Goal: Task Accomplishment & Management: Complete application form

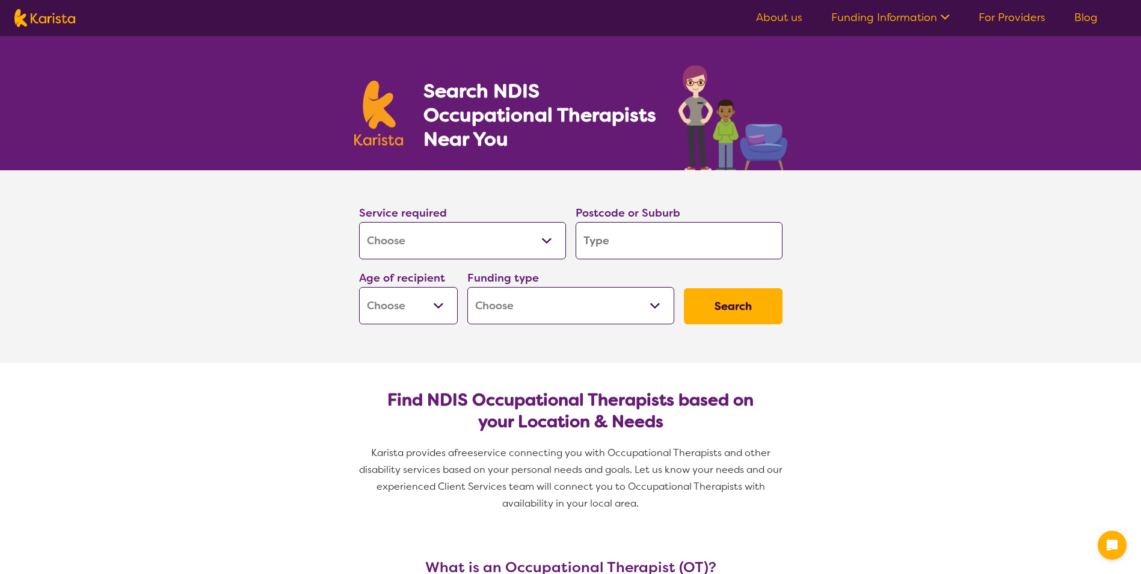
select select "[MEDICAL_DATA]"
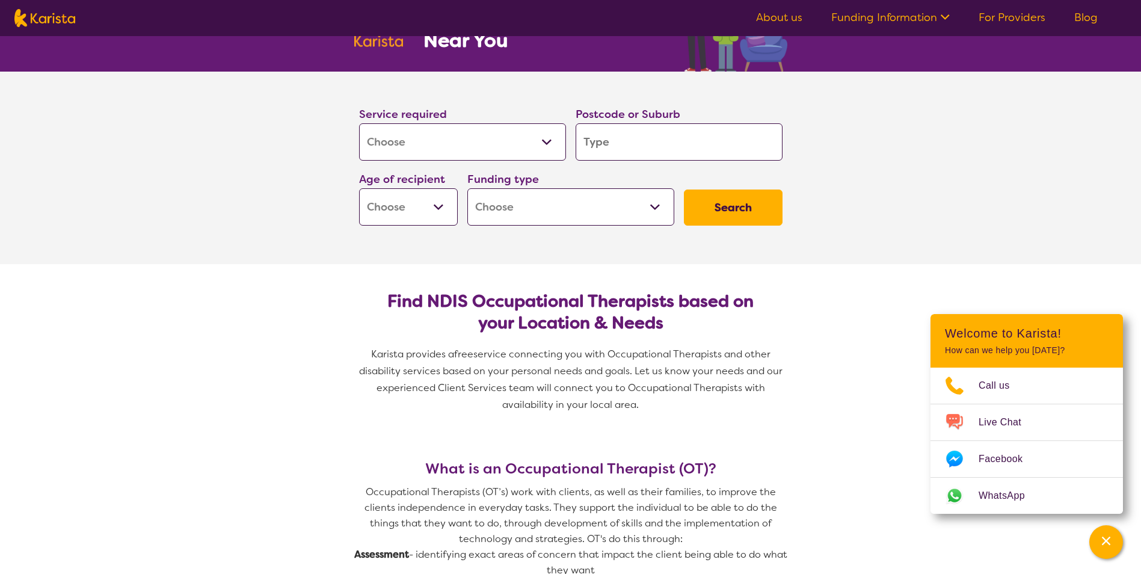
scroll to position [120, 0]
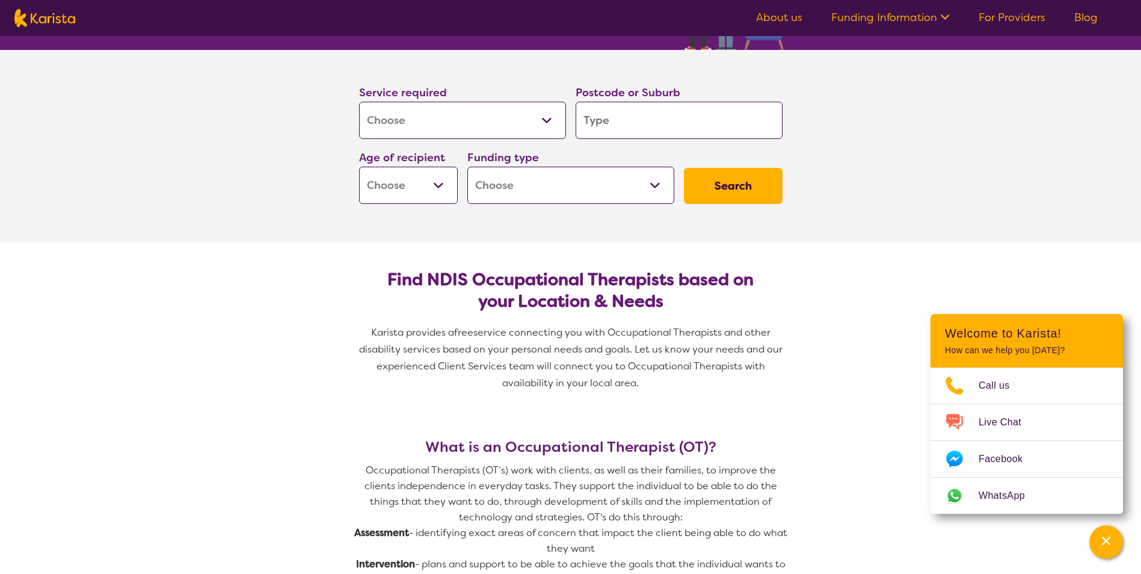
click at [675, 387] on p "Karista provides a free service connecting you with Occupational Therapists and…" at bounding box center [570, 357] width 433 height 67
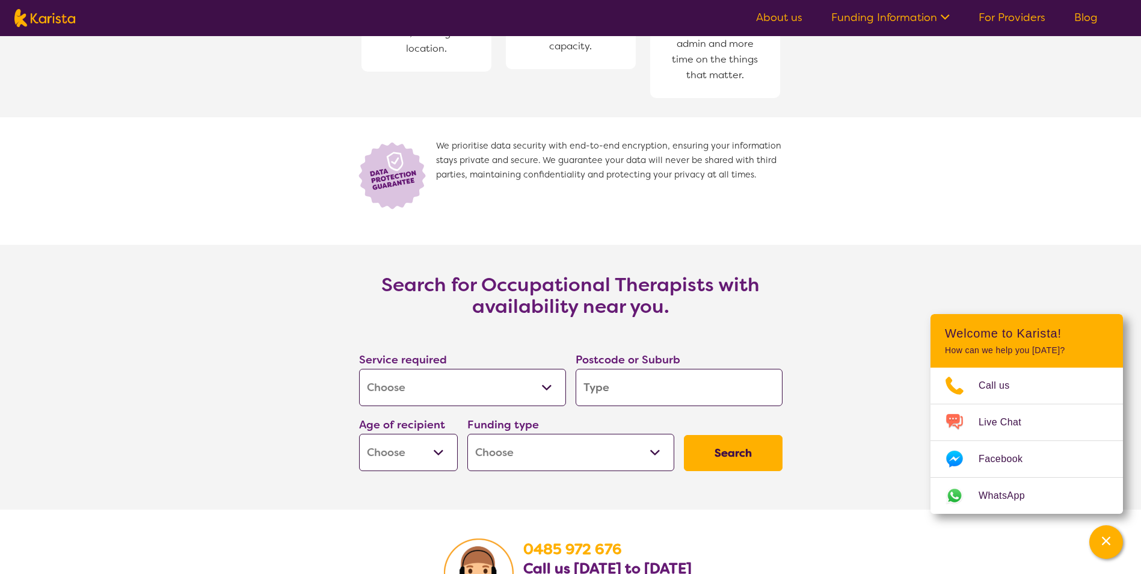
scroll to position [1564, 0]
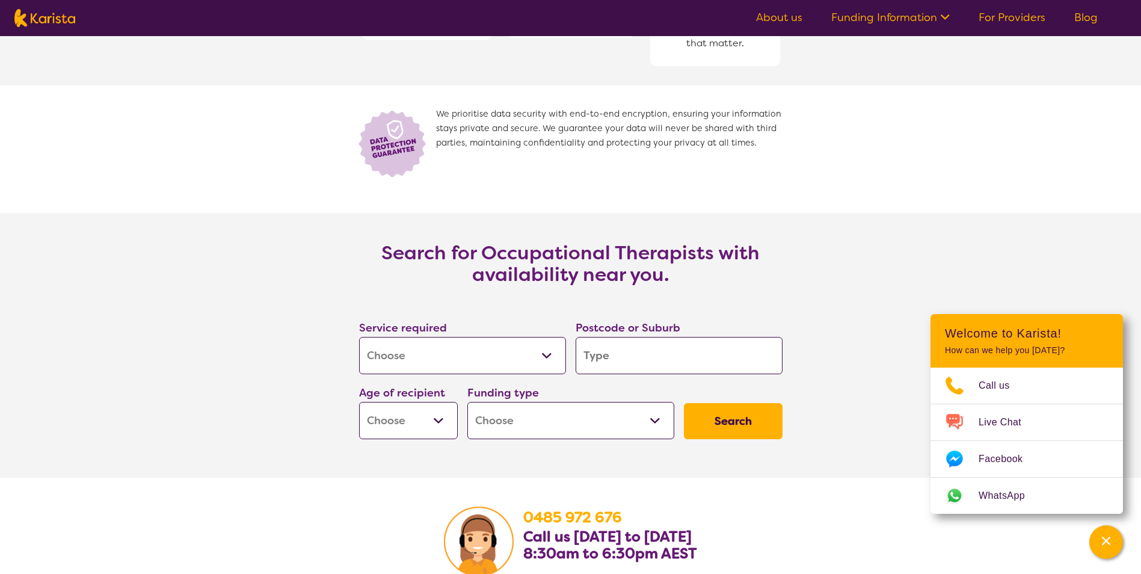
click at [653, 359] on input "search" at bounding box center [679, 355] width 207 height 37
type input "4"
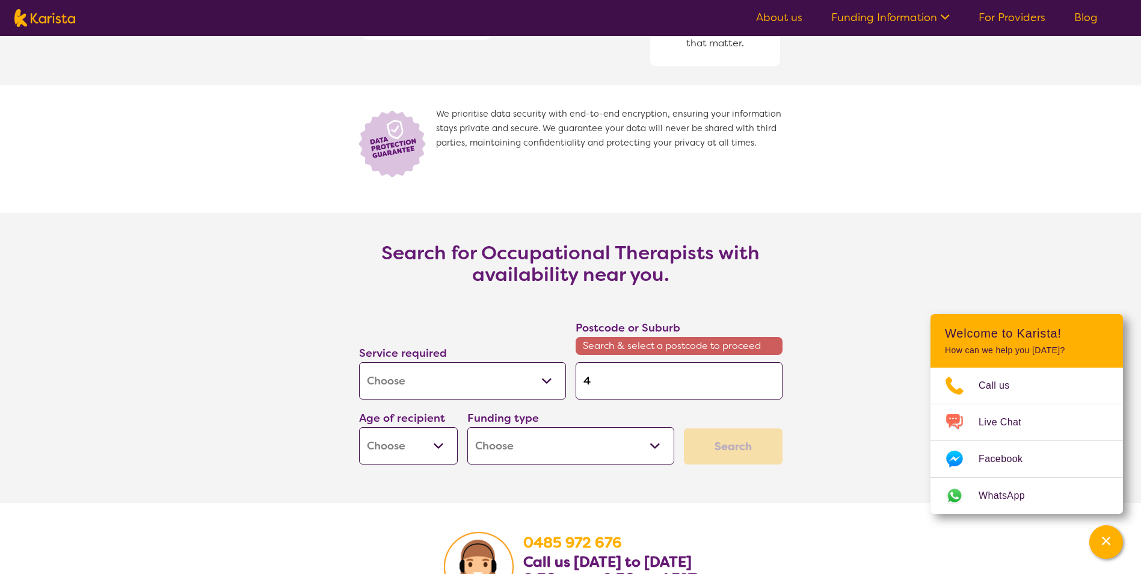
type input "45"
type input "451"
type input "4511"
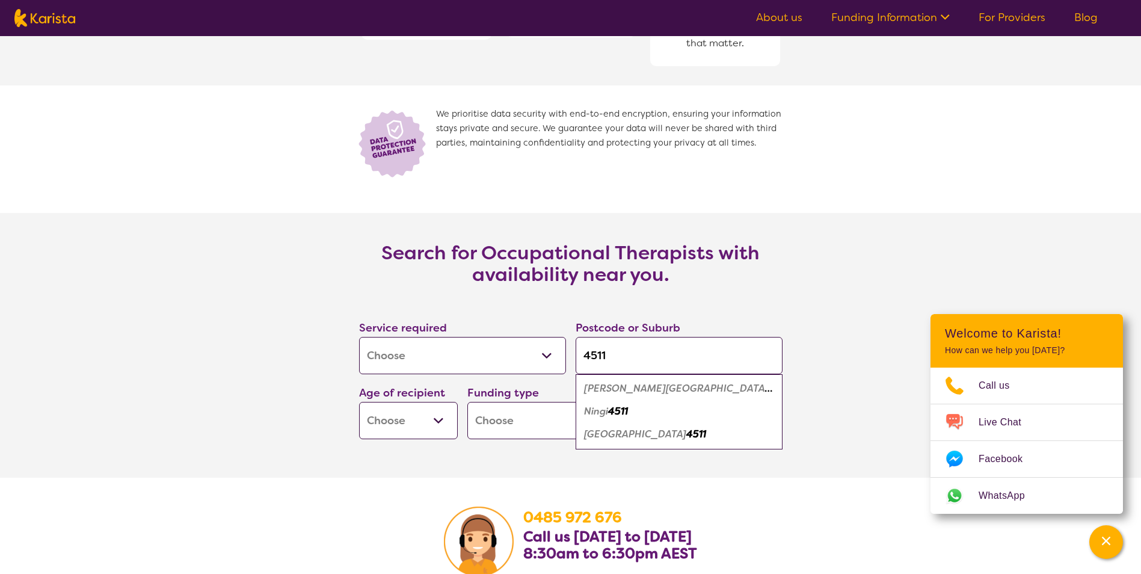
type input "4511"
click at [619, 413] on em "4511" at bounding box center [618, 411] width 20 height 13
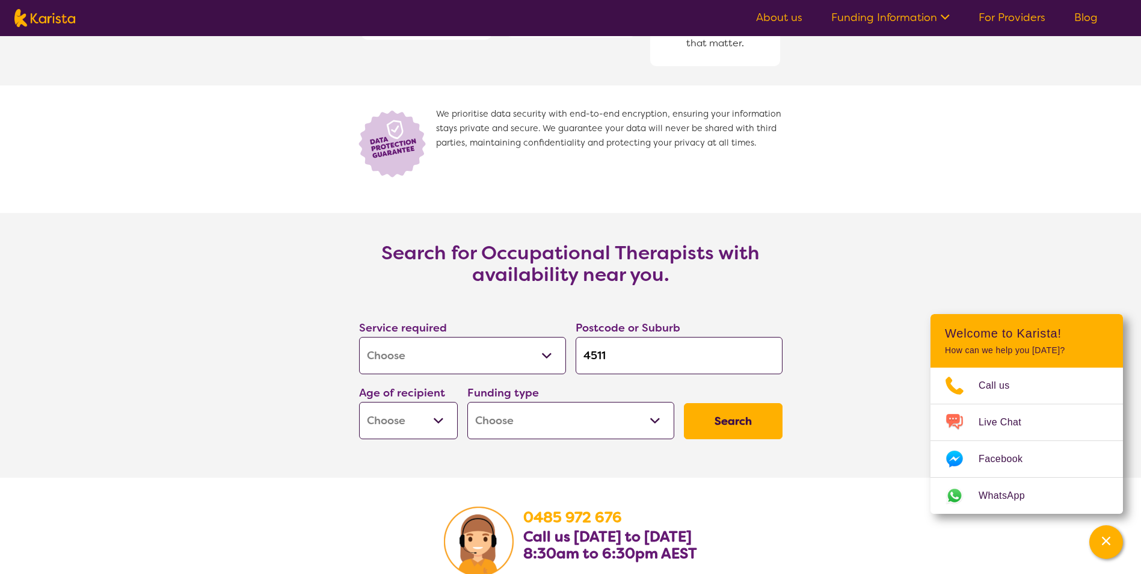
click at [555, 430] on select "Home Care Package (HCP) National Disability Insurance Scheme (NDIS) I don't know" at bounding box center [570, 420] width 207 height 37
select select "NDIS"
click at [467, 402] on select "Home Care Package (HCP) National Disability Insurance Scheme (NDIS) I don't know" at bounding box center [570, 420] width 207 height 37
select select "NDIS"
click at [395, 416] on select "Early Childhood - 0 to 9 Child - 10 to 11 Adolescent - 12 to 17 Adult - 18 to 6…" at bounding box center [408, 420] width 99 height 37
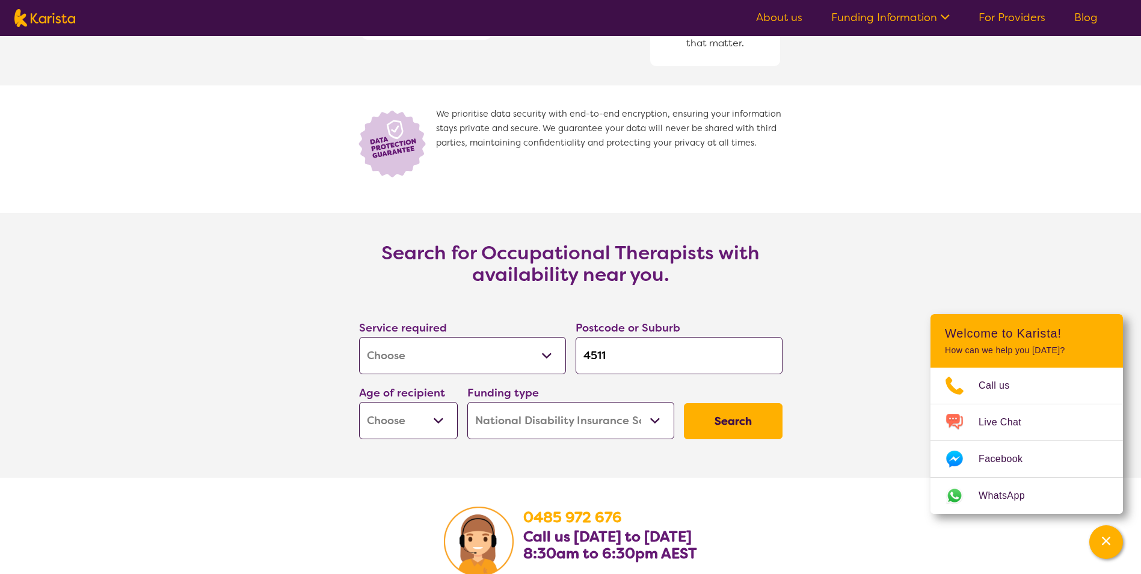
select select "EC"
click at [359, 402] on select "Early Childhood - 0 to 9 Child - 10 to 11 Adolescent - 12 to 17 Adult - 18 to 6…" at bounding box center [408, 420] width 99 height 37
select select "EC"
click at [719, 431] on button "Search" at bounding box center [733, 421] width 99 height 36
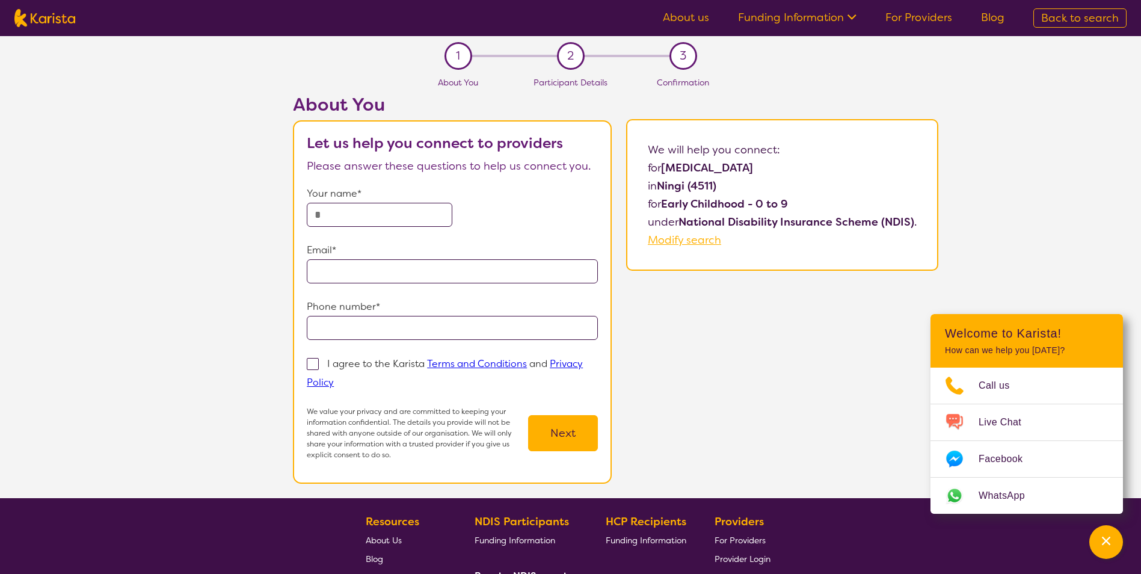
click at [392, 210] on input "text" at bounding box center [380, 215] width 146 height 24
type input "**********"
click at [314, 366] on span at bounding box center [313, 364] width 12 height 12
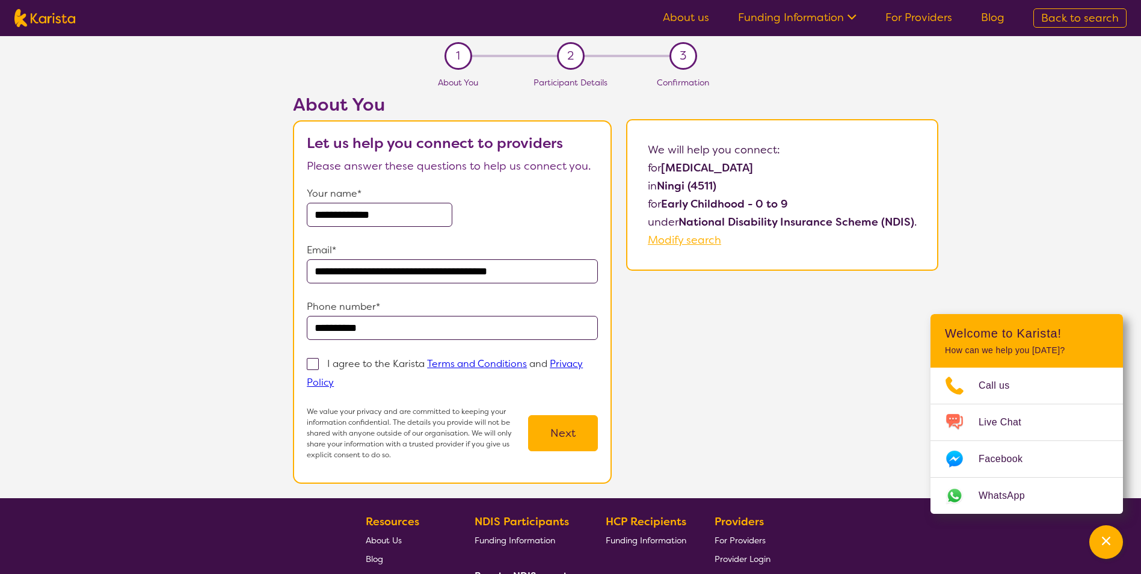
click at [334, 378] on input "I agree to the Karista Terms and Conditions and Privacy Policy" at bounding box center [338, 382] width 8 height 8
checkbox input "true"
click at [594, 426] on button "Next" at bounding box center [563, 433] width 70 height 36
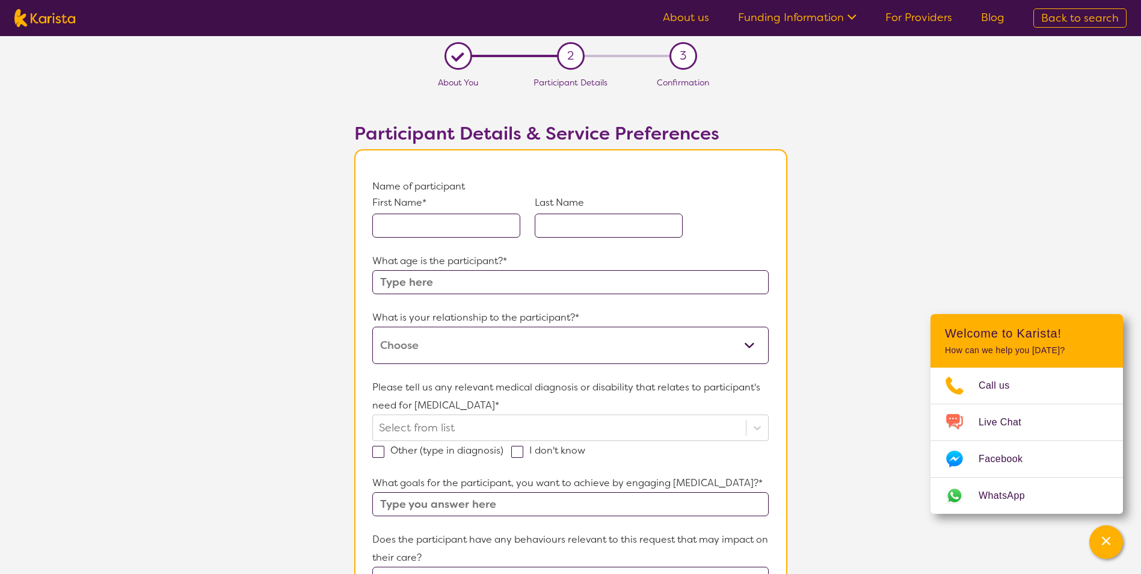
click at [440, 231] on input "text" at bounding box center [446, 226] width 148 height 24
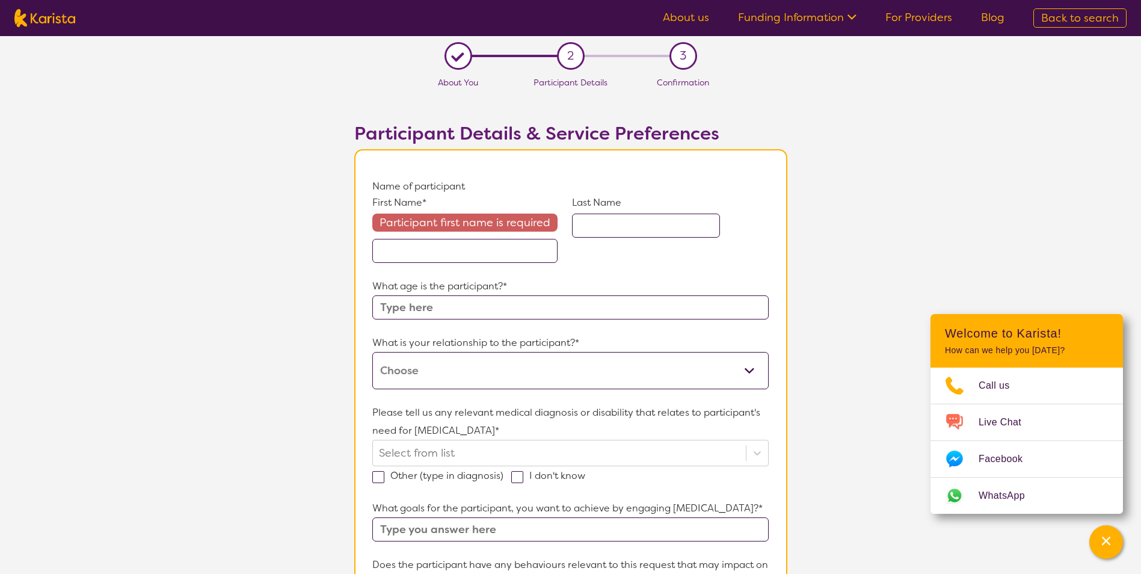
click at [437, 263] on div "First Name* Participant first name is required Last Name" at bounding box center [570, 236] width 396 height 82
click at [443, 251] on input "text" at bounding box center [464, 251] width 185 height 24
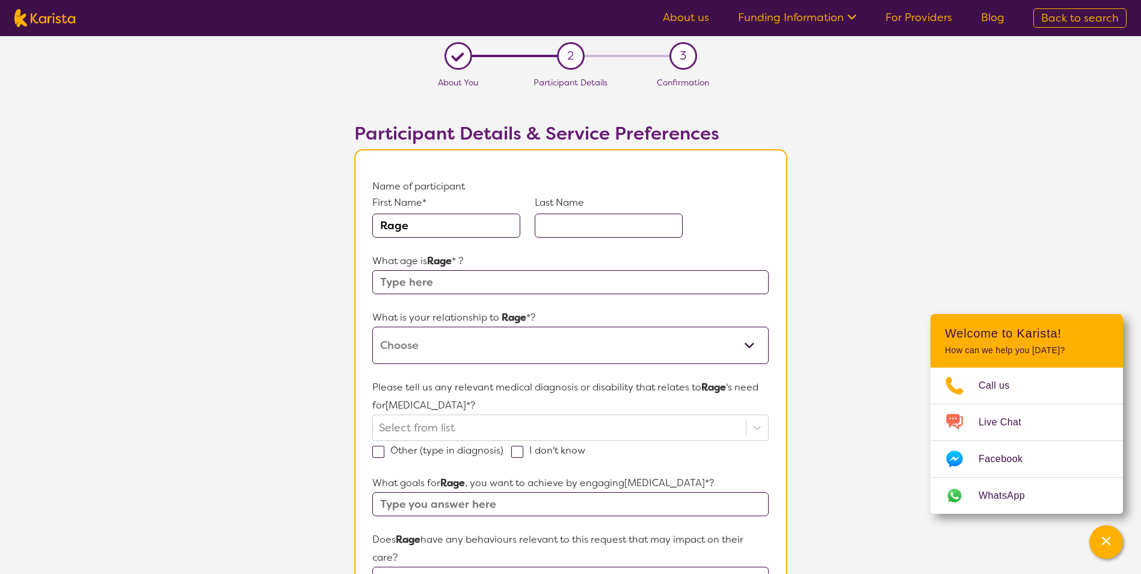
type input "Rage"
type input "Morritt"
click at [445, 286] on input "text" at bounding box center [570, 282] width 396 height 24
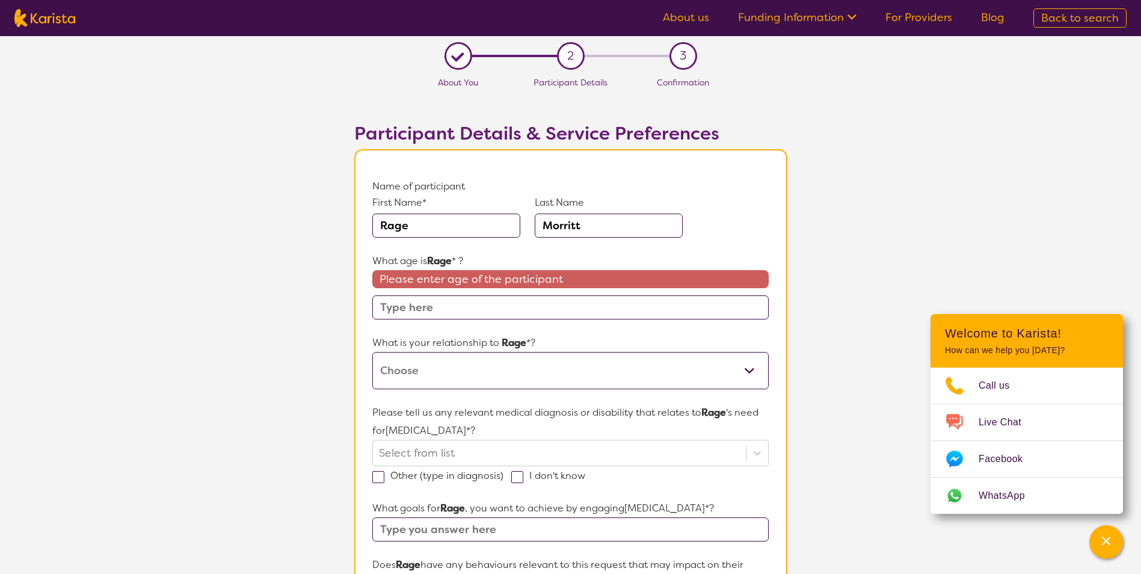
click at [446, 368] on select "This request is for myself I am their parent I am their child I am their spouse…" at bounding box center [570, 370] width 396 height 37
click at [440, 378] on select "This request is for myself I am their parent I am their child I am their spouse…" at bounding box center [570, 370] width 396 height 37
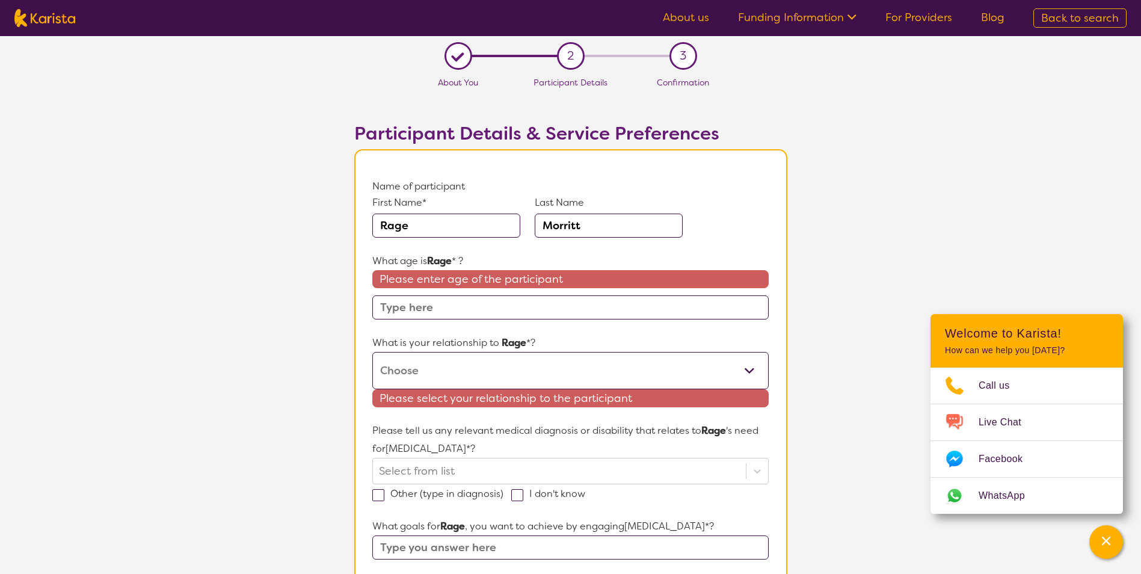
click at [460, 311] on input "text" at bounding box center [570, 307] width 396 height 24
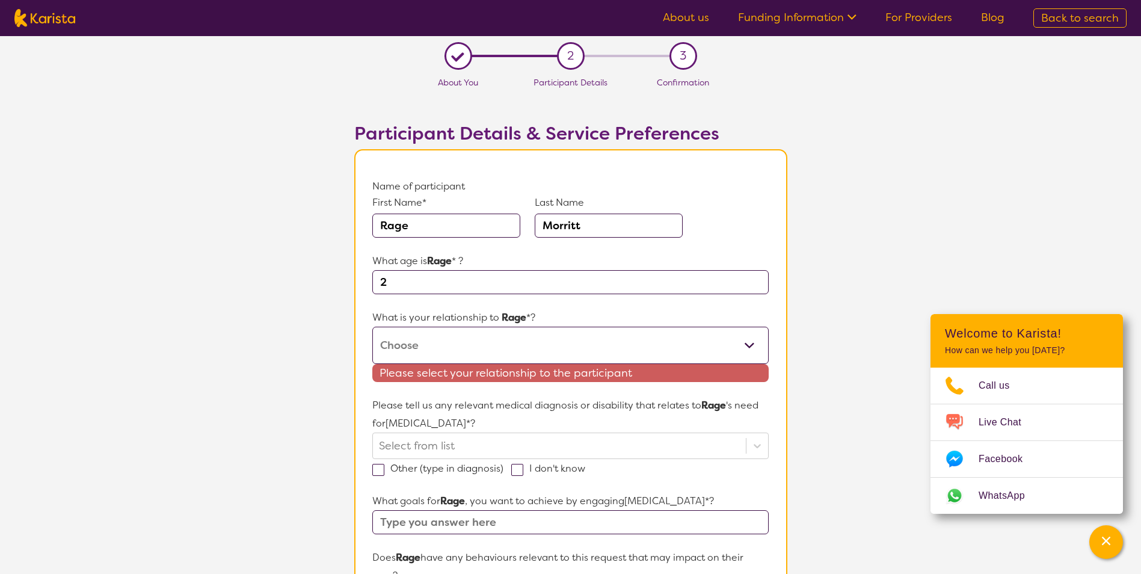
type input "2"
click at [448, 340] on select "This request is for myself I am their parent I am their child I am their spouse…" at bounding box center [570, 345] width 396 height 37
select select "I am their Support Coordinator"
click at [372, 327] on select "This request is for myself I am their parent I am their child I am their spouse…" at bounding box center [570, 345] width 396 height 37
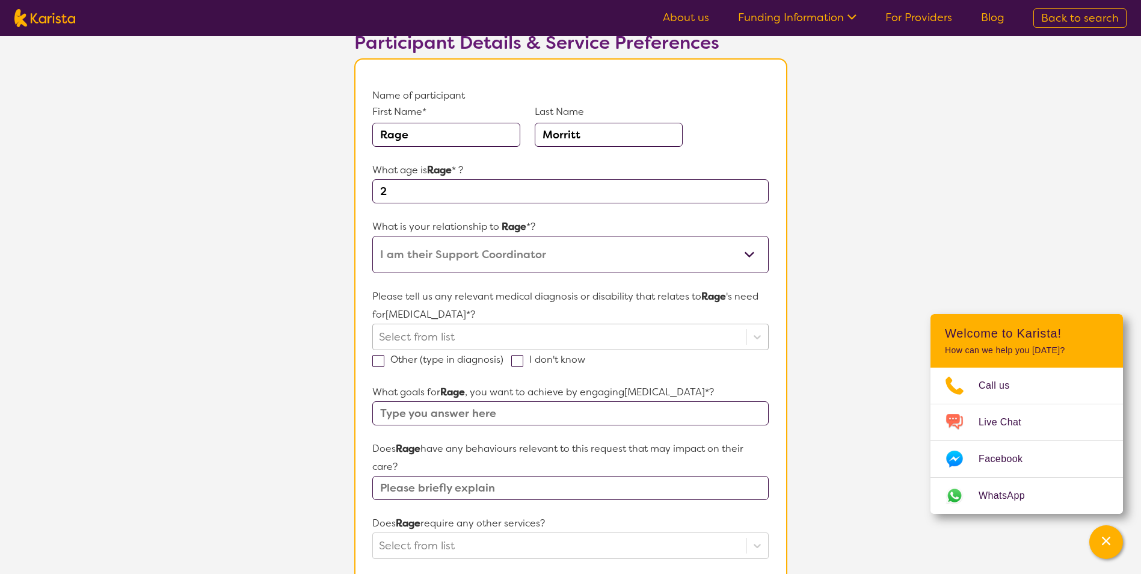
scroll to position [120, 0]
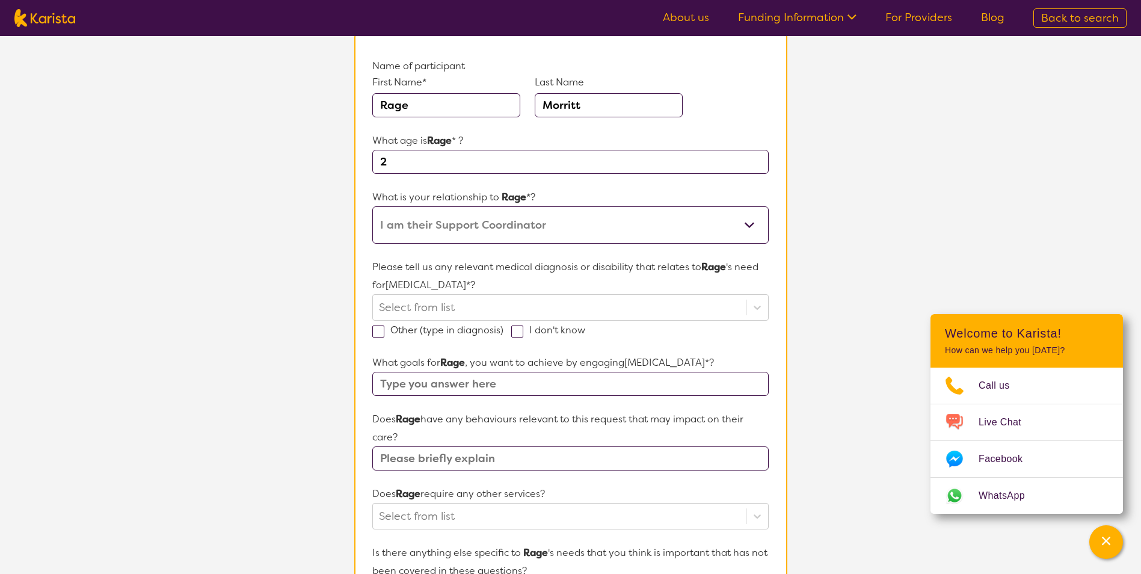
click at [488, 389] on input "text" at bounding box center [570, 384] width 396 height 24
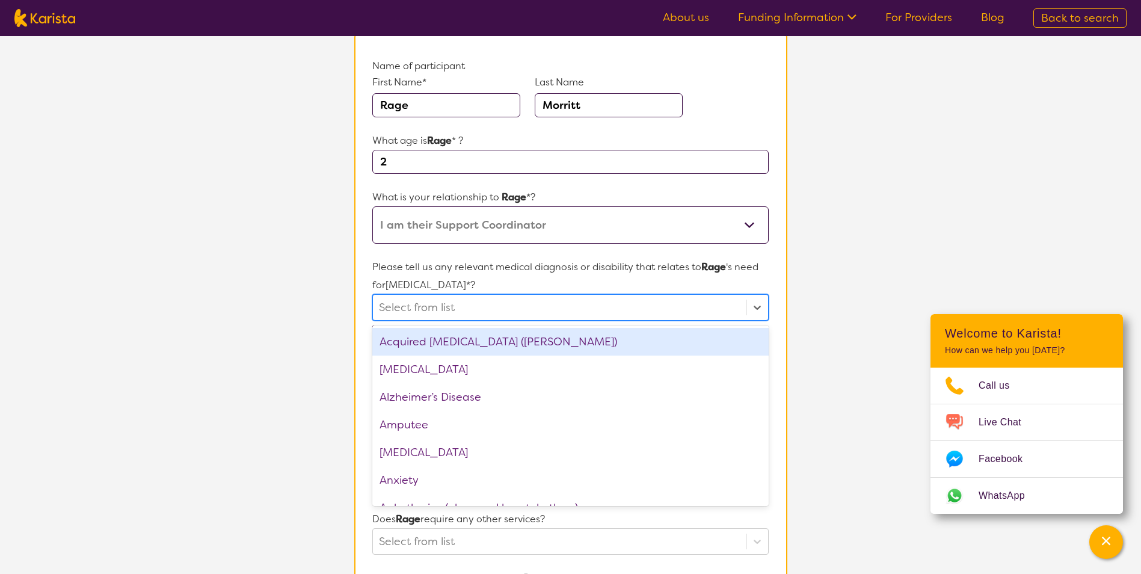
click at [481, 302] on div at bounding box center [559, 307] width 360 height 20
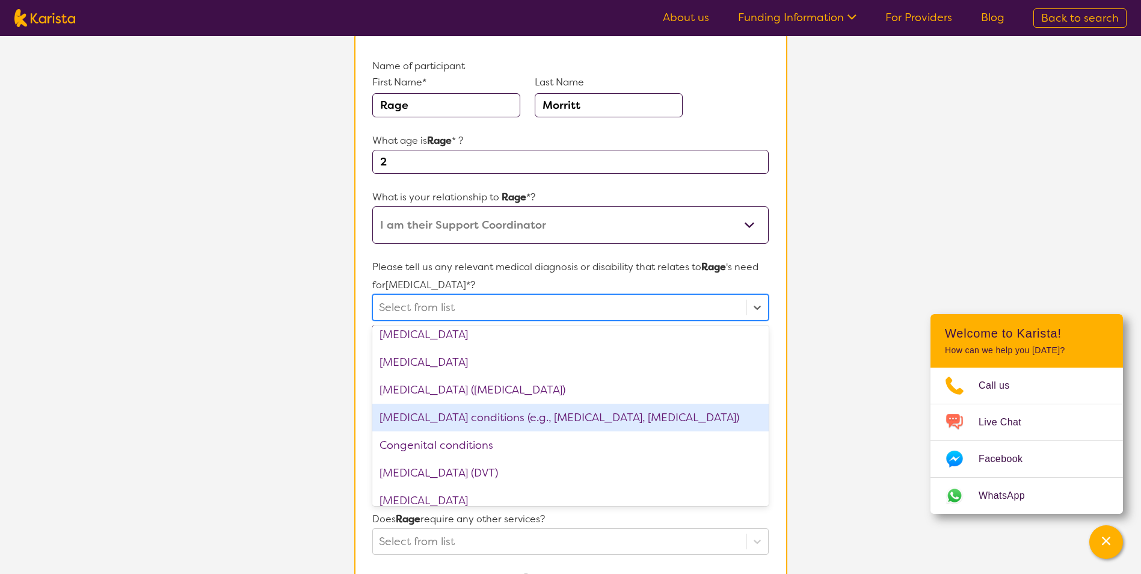
scroll to position [421, 0]
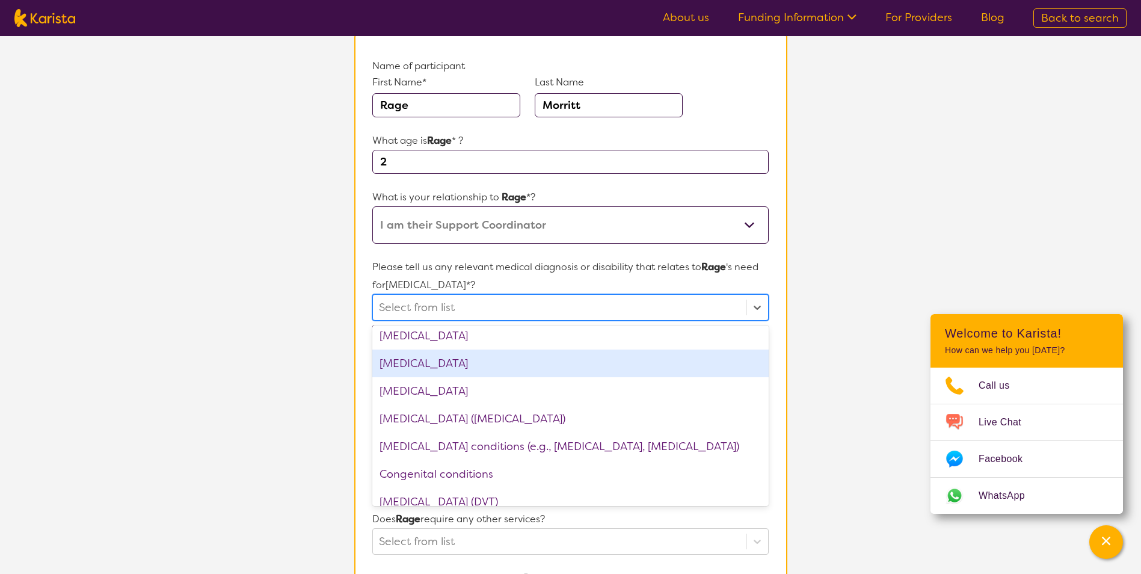
click at [477, 358] on div "[MEDICAL_DATA]" at bounding box center [570, 363] width 396 height 28
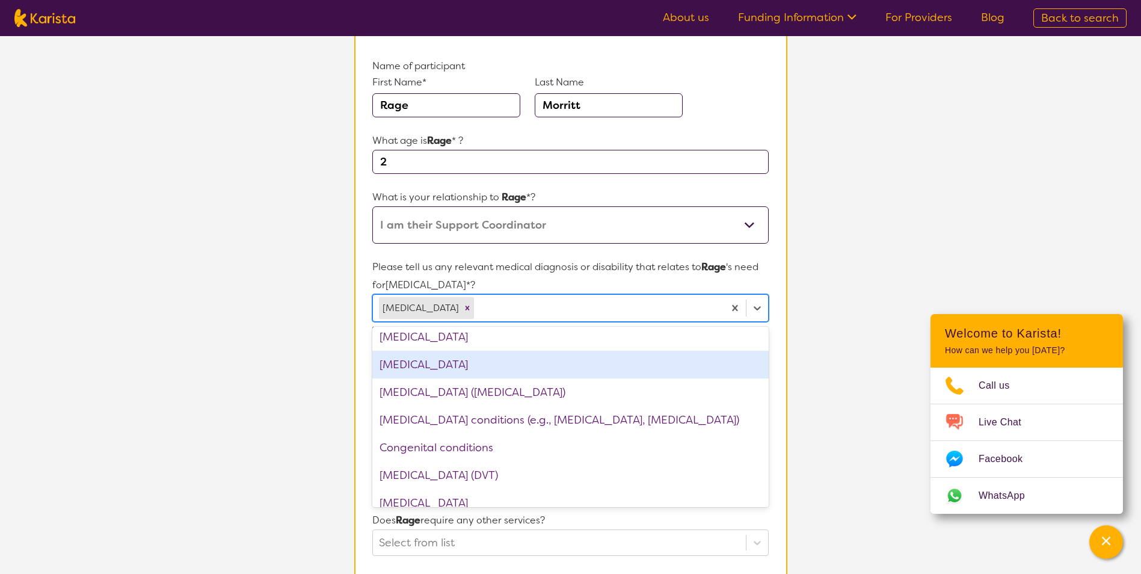
click at [315, 352] on section "L About You 2 Participant Details 3 Confirmation Participant Details & Service …" at bounding box center [570, 450] width 1141 height 1068
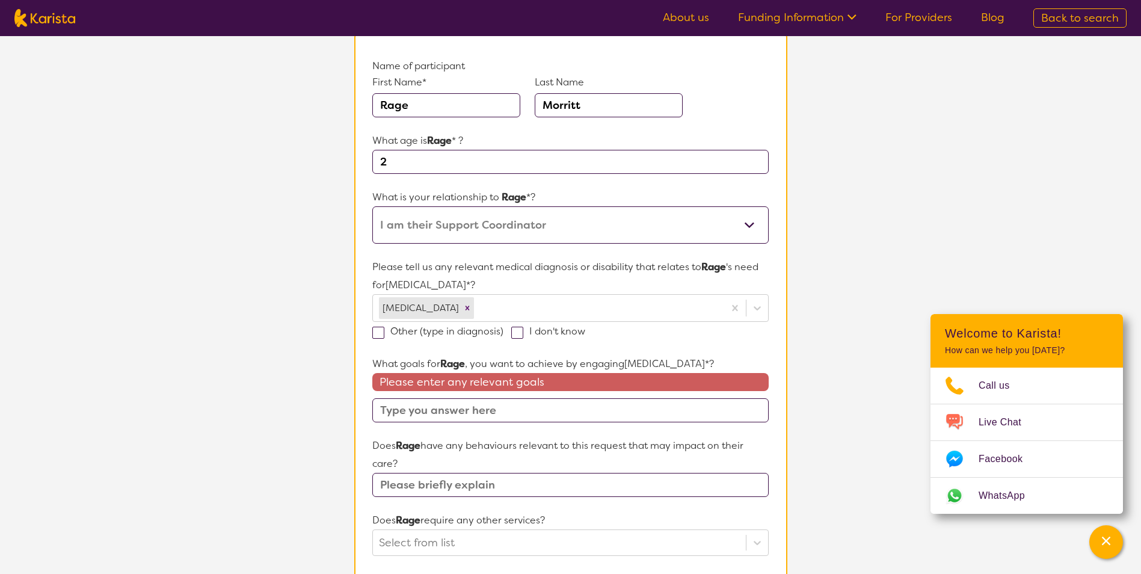
click at [473, 406] on input "text" at bounding box center [570, 410] width 396 height 24
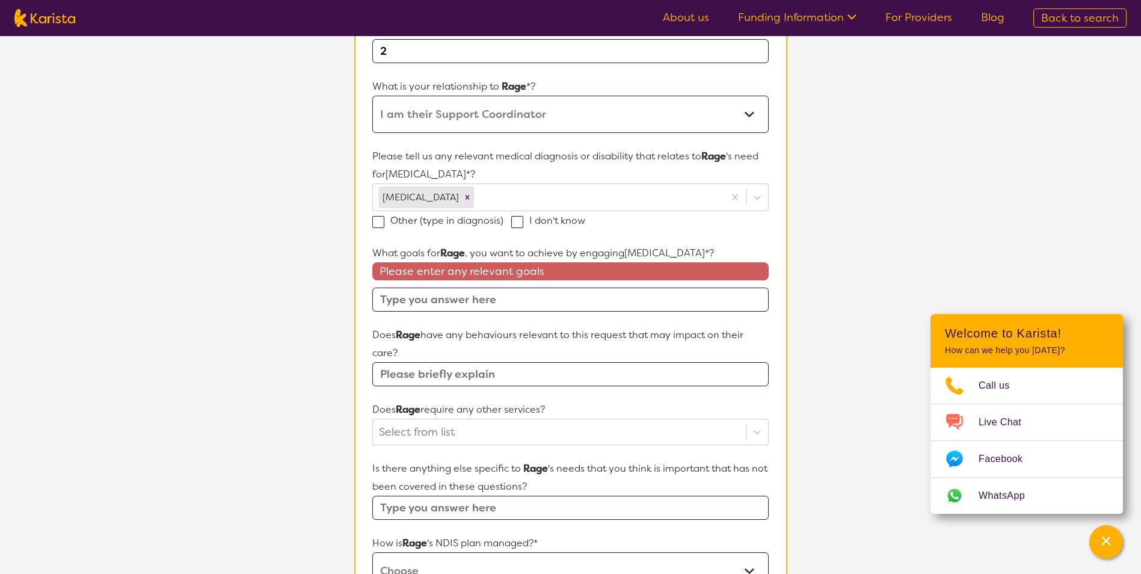
scroll to position [241, 0]
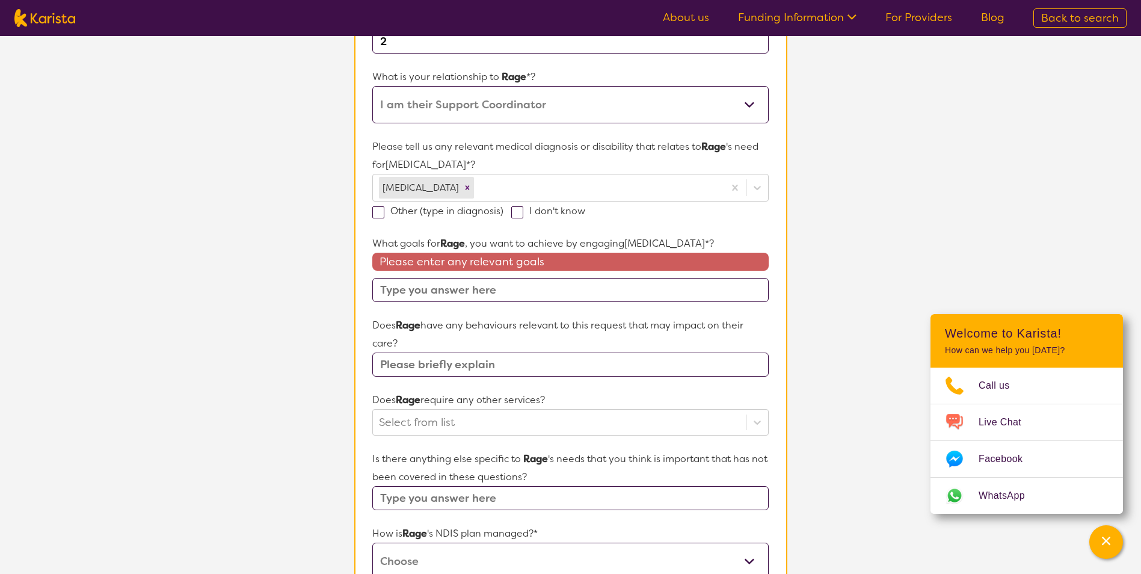
click at [476, 354] on input "text" at bounding box center [570, 364] width 396 height 24
click at [464, 285] on input "text" at bounding box center [570, 290] width 396 height 24
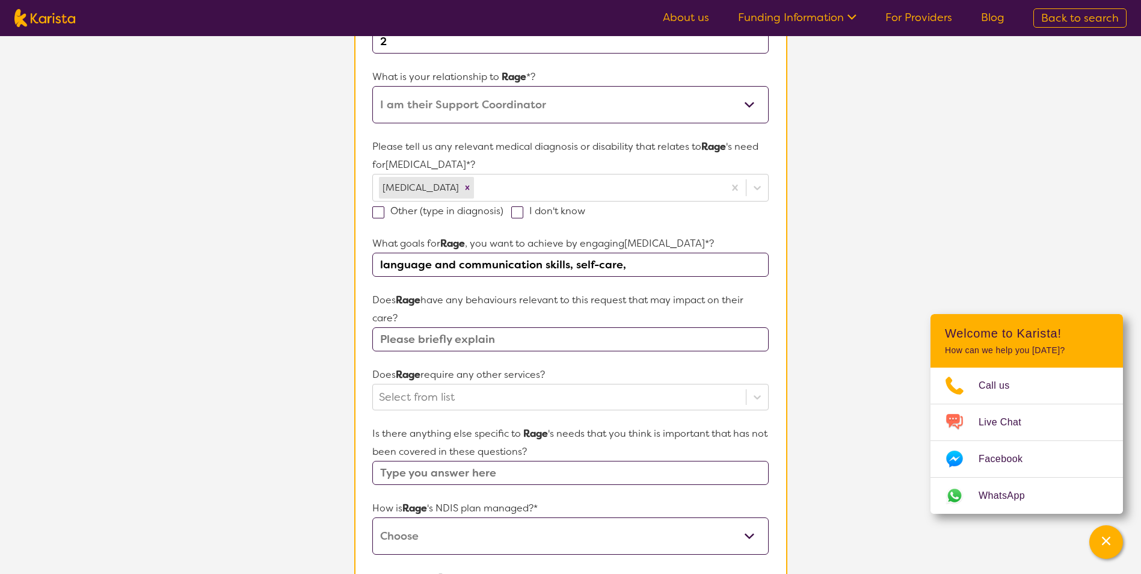
click at [657, 266] on input "language and communication skills, self-care," at bounding box center [570, 265] width 396 height 24
type input "language and communication skills, self-care, cognitive, emotional,"
click at [482, 346] on input "text" at bounding box center [570, 339] width 396 height 24
type input "nil noted"
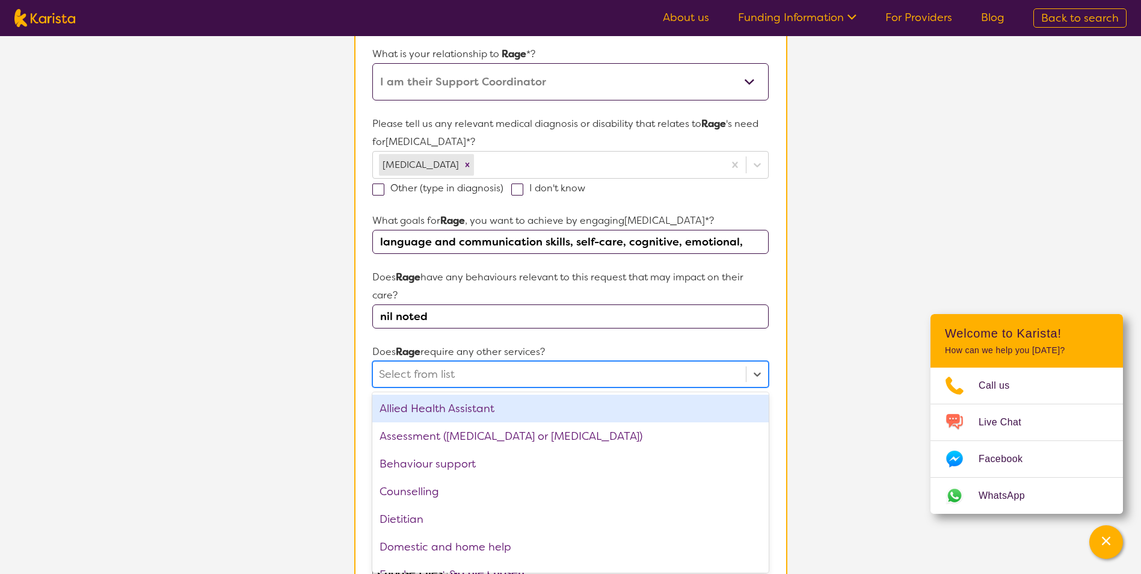
click at [490, 387] on div "option Allied Health Assistant focused, 1 of 21. 21 results available. Use Up a…" at bounding box center [570, 374] width 396 height 26
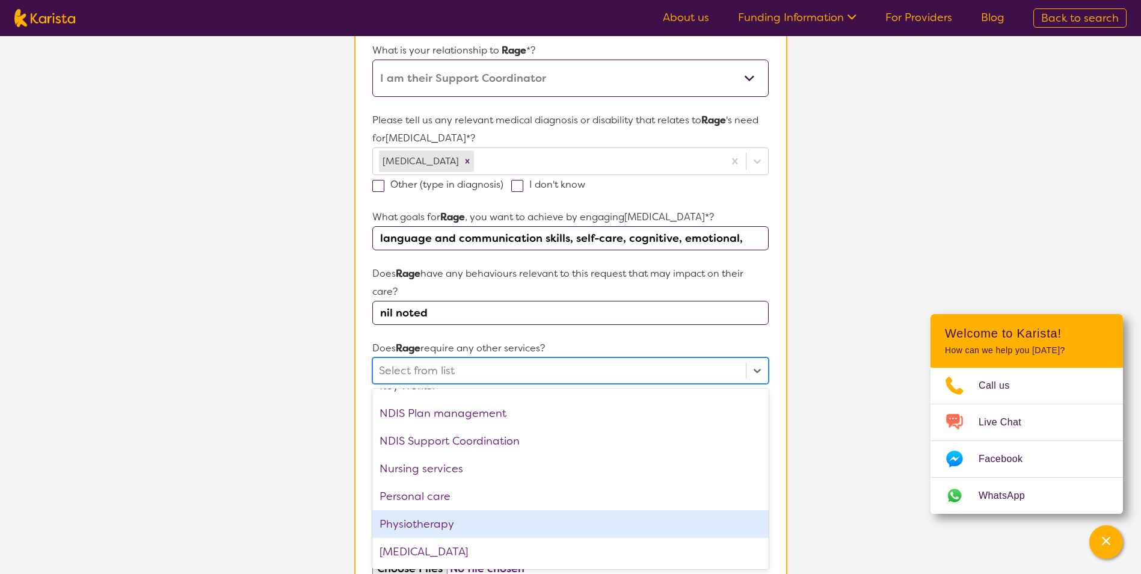
click at [515, 526] on div "Physiotherapy" at bounding box center [570, 524] width 396 height 28
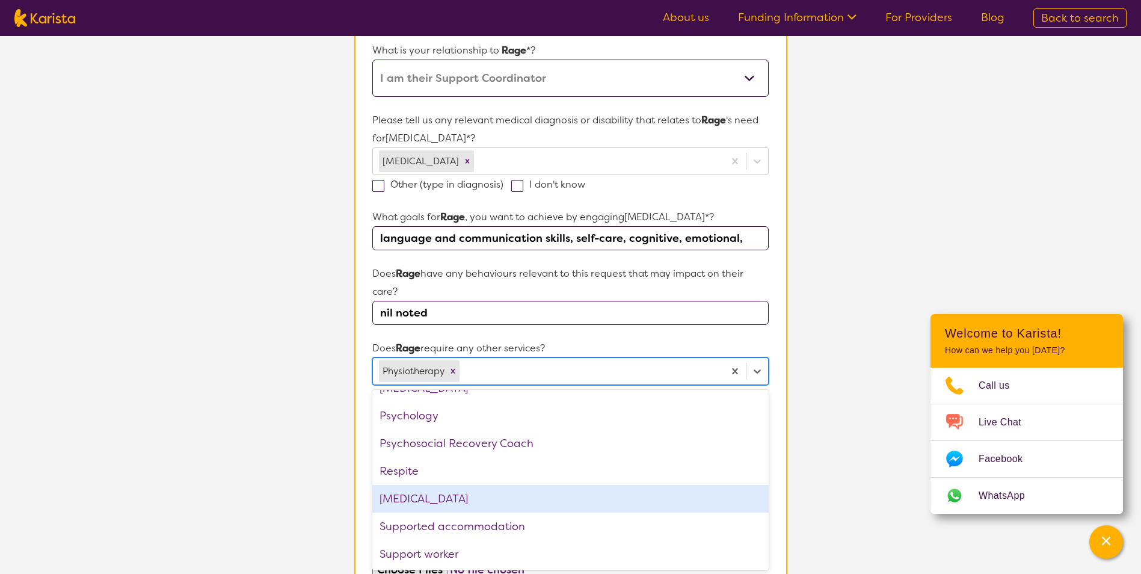
click at [526, 490] on div "[MEDICAL_DATA]" at bounding box center [570, 499] width 396 height 28
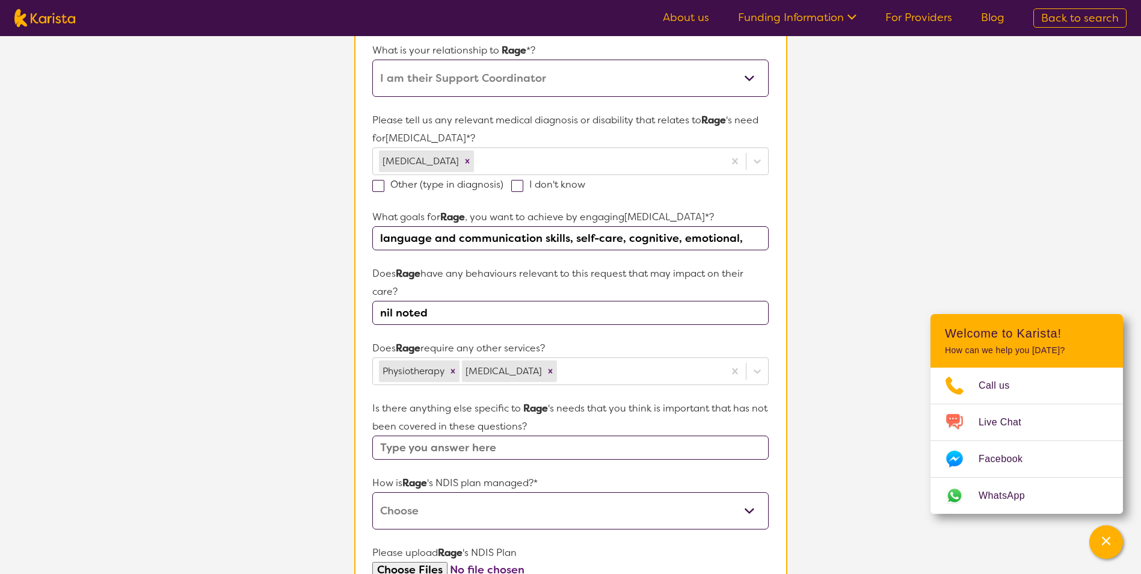
click at [317, 452] on section "L About You 2 Participant Details 3 Confirmation Participant Details & Service …" at bounding box center [570, 291] width 1141 height 1044
click at [593, 442] on input "text" at bounding box center [570, 447] width 396 height 24
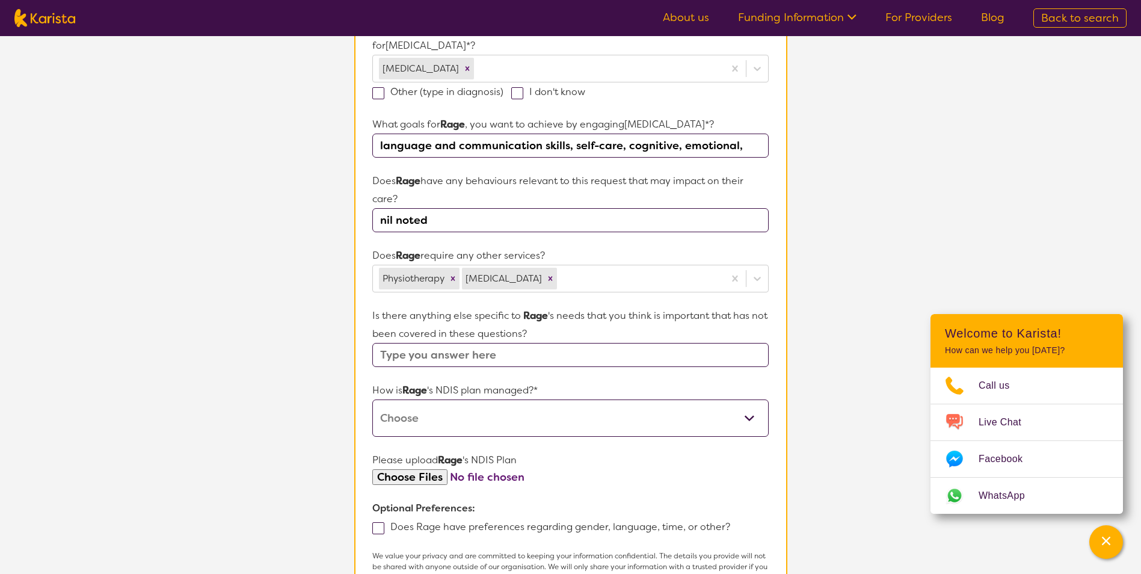
scroll to position [387, 0]
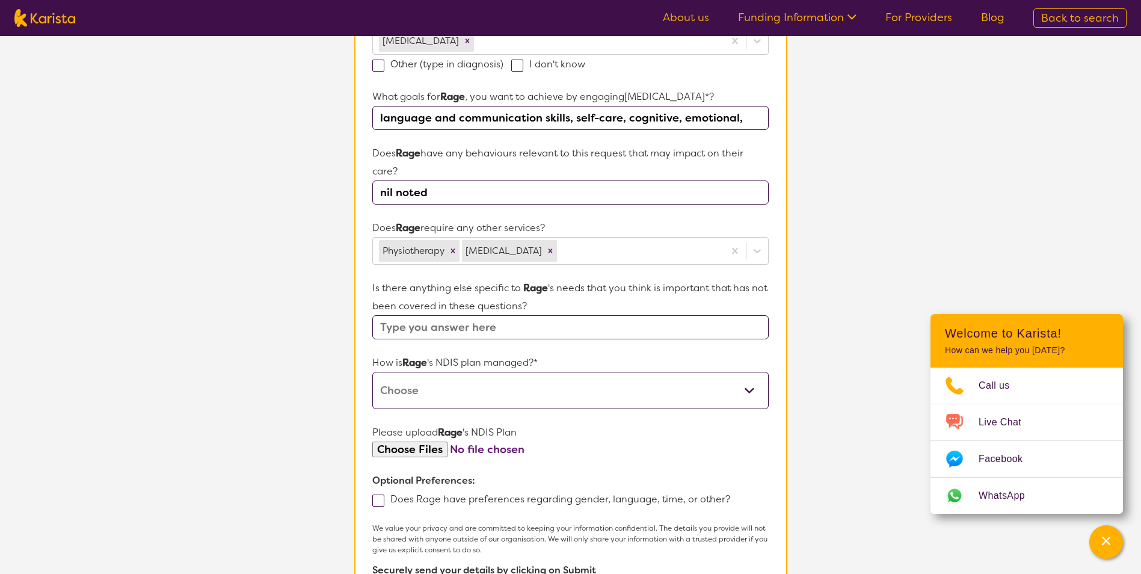
drag, startPoint x: 485, startPoint y: 397, endPoint x: 491, endPoint y: 406, distance: 10.8
click at [485, 397] on select "Self-managed NDIS plan Managed by a registered plan management provider (not th…" at bounding box center [570, 390] width 396 height 37
select select "Plan Managed"
click at [372, 372] on select "Self-managed NDIS plan Managed by a registered plan management provider (not th…" at bounding box center [570, 390] width 396 height 37
click at [554, 476] on p "Optional Preferences:" at bounding box center [570, 481] width 396 height 18
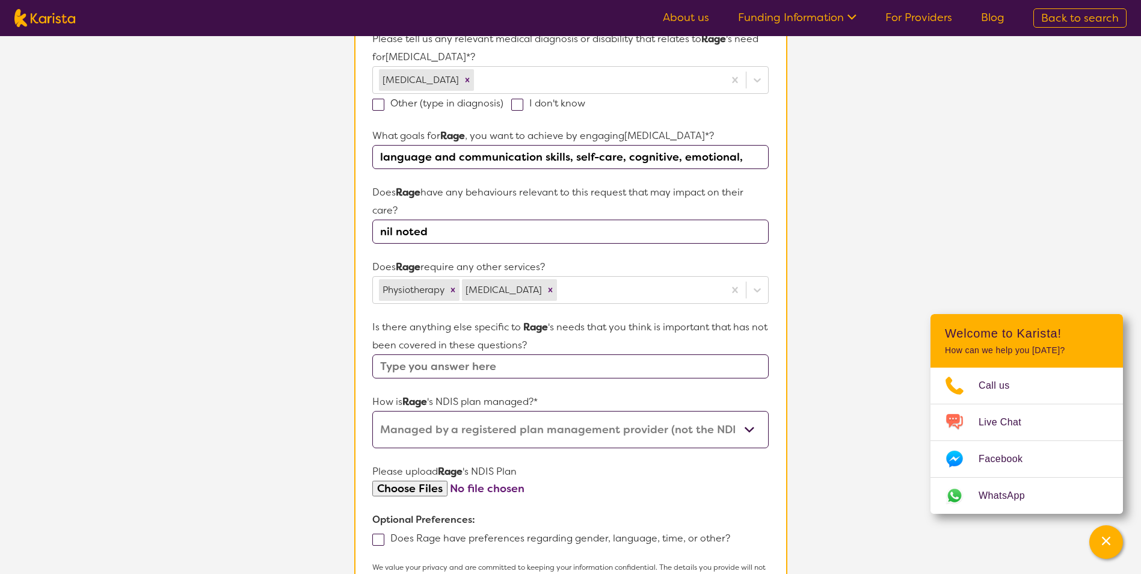
scroll to position [327, 0]
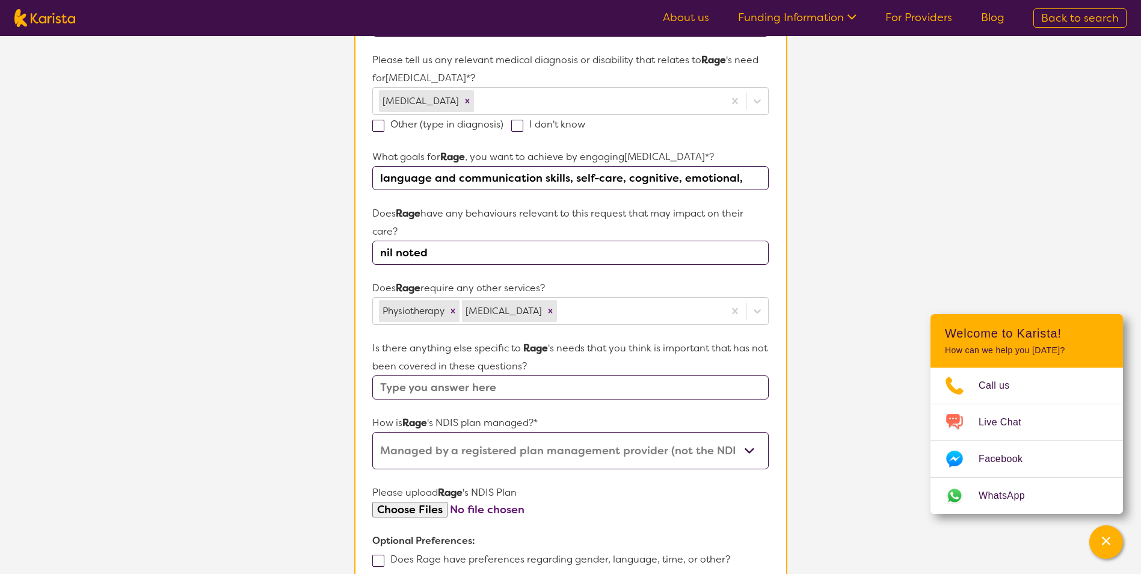
click at [549, 390] on input "text" at bounding box center [570, 387] width 396 height 24
type input "Rage currently with Carer in [GEOGRAPHIC_DATA] and currently involved in child …"
click at [574, 453] on select "Self-managed NDIS plan Managed by a registered plan management provider (not th…" at bounding box center [570, 450] width 396 height 37
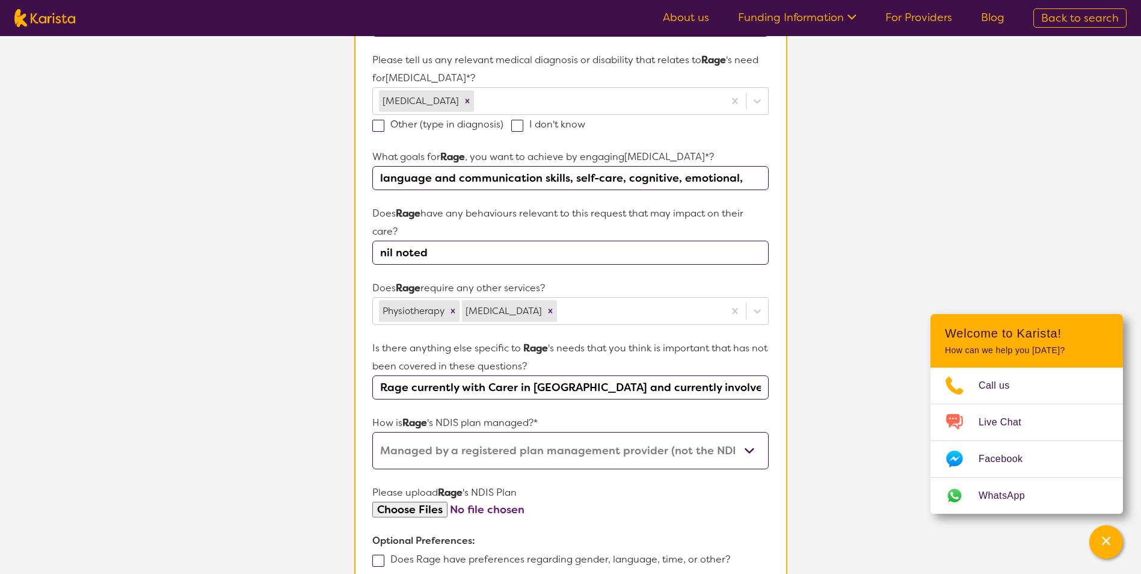
click at [575, 453] on select "Self-managed NDIS plan Managed by a registered plan management provider (not th…" at bounding box center [570, 450] width 396 height 37
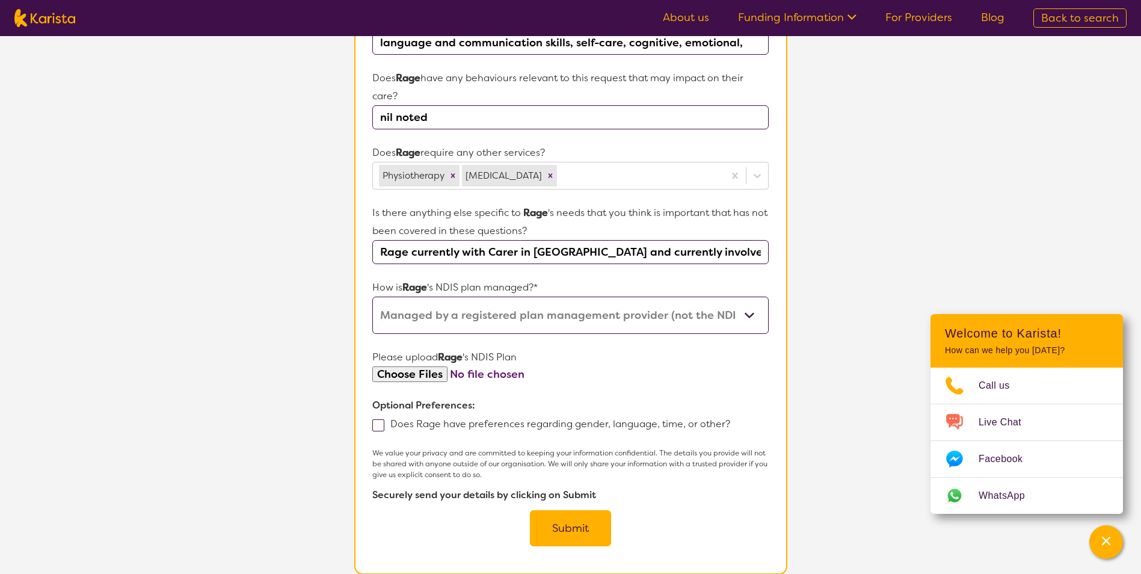
scroll to position [508, 0]
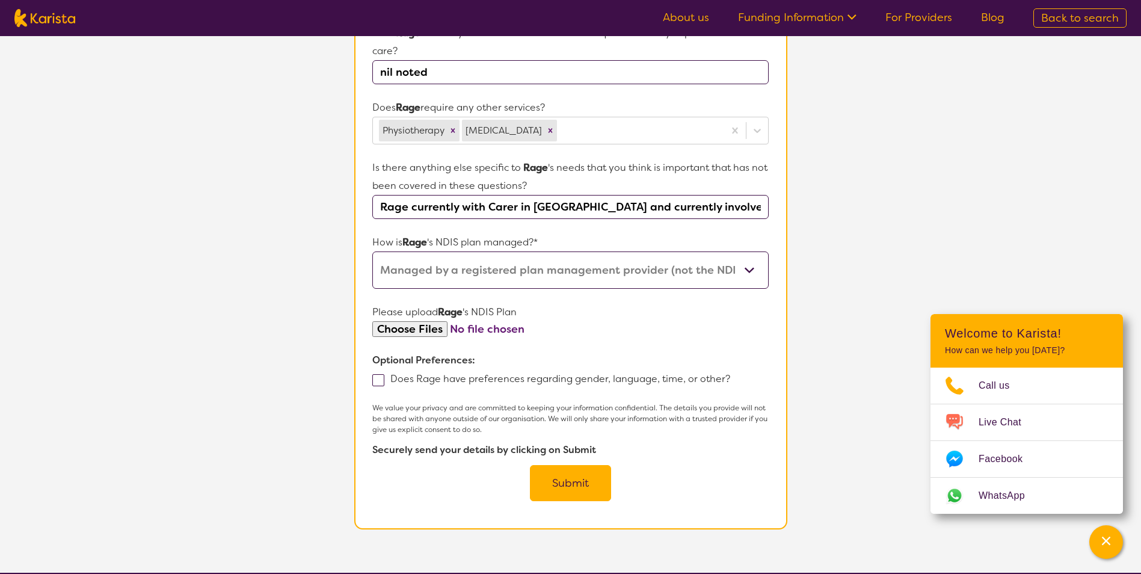
click at [434, 330] on input "file" at bounding box center [570, 329] width 396 height 16
type input "C:\fakepath\Rage Morritt NDIS Plan Approval [DATE].pdf"
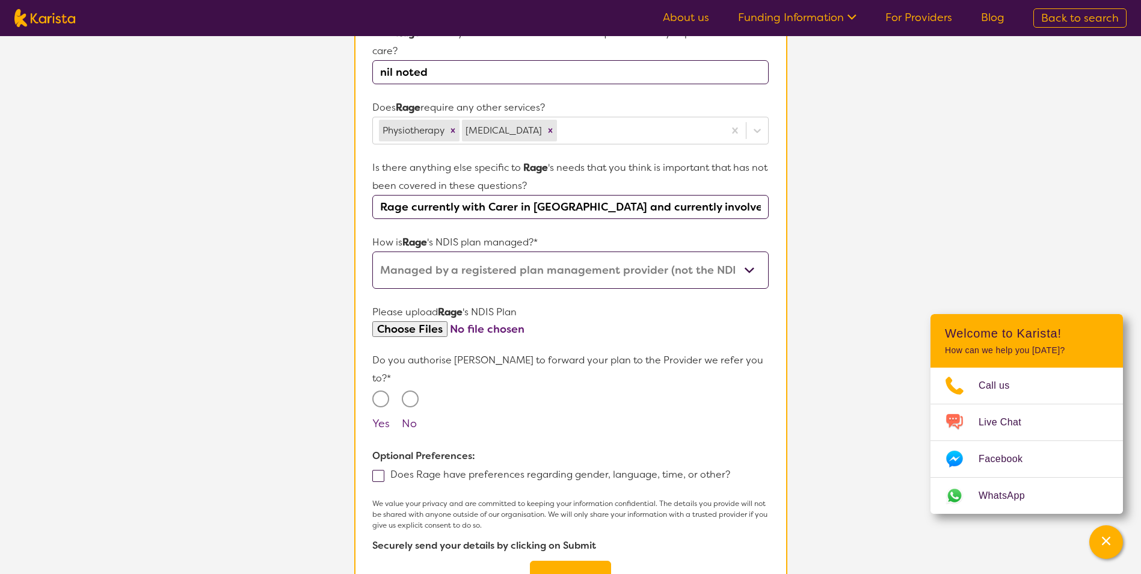
click at [384, 390] on input "Yes" at bounding box center [380, 398] width 17 height 17
radio input "true"
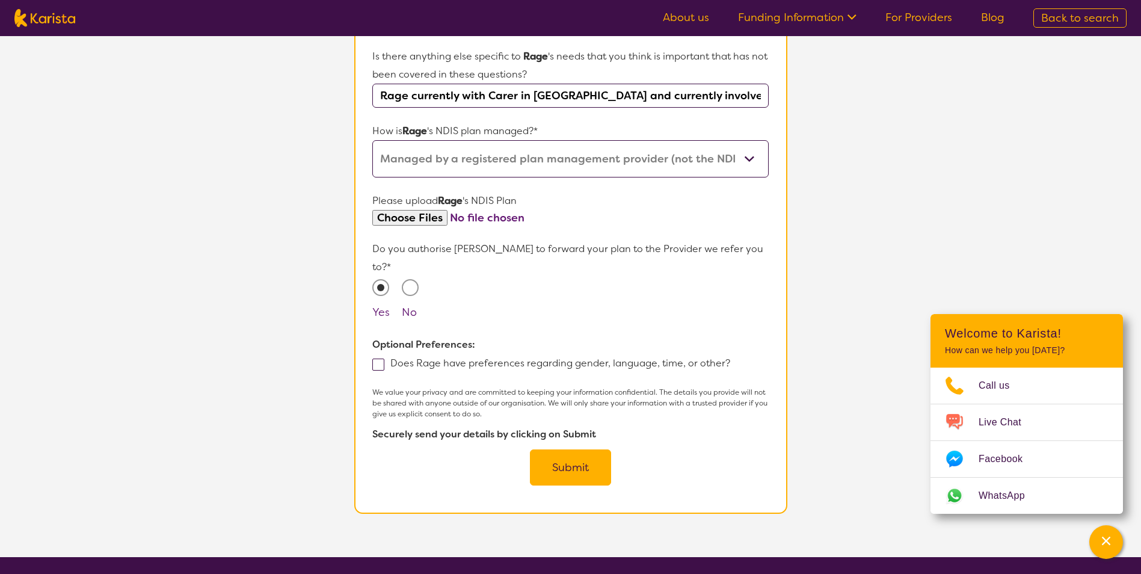
scroll to position [688, 0]
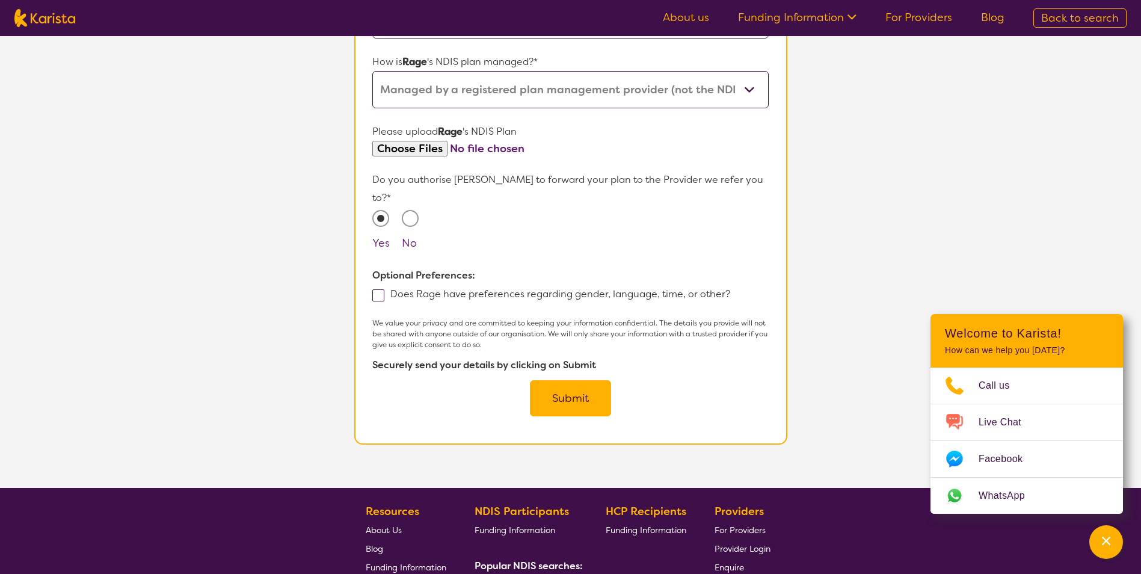
click at [575, 380] on button "Submit" at bounding box center [570, 398] width 81 height 36
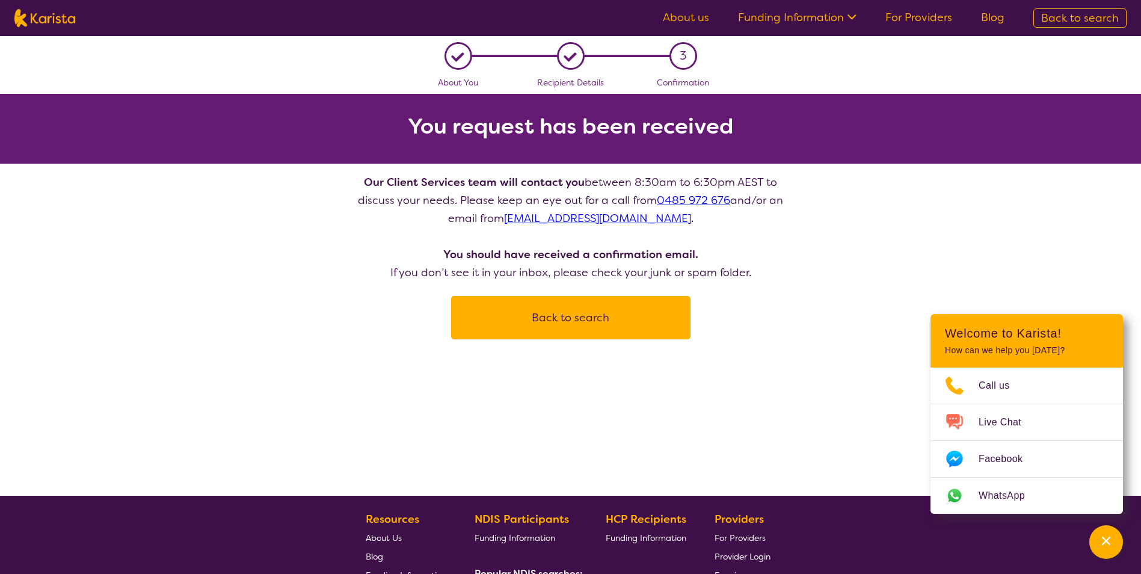
scroll to position [106, 0]
